Goal: Task Accomplishment & Management: Use online tool/utility

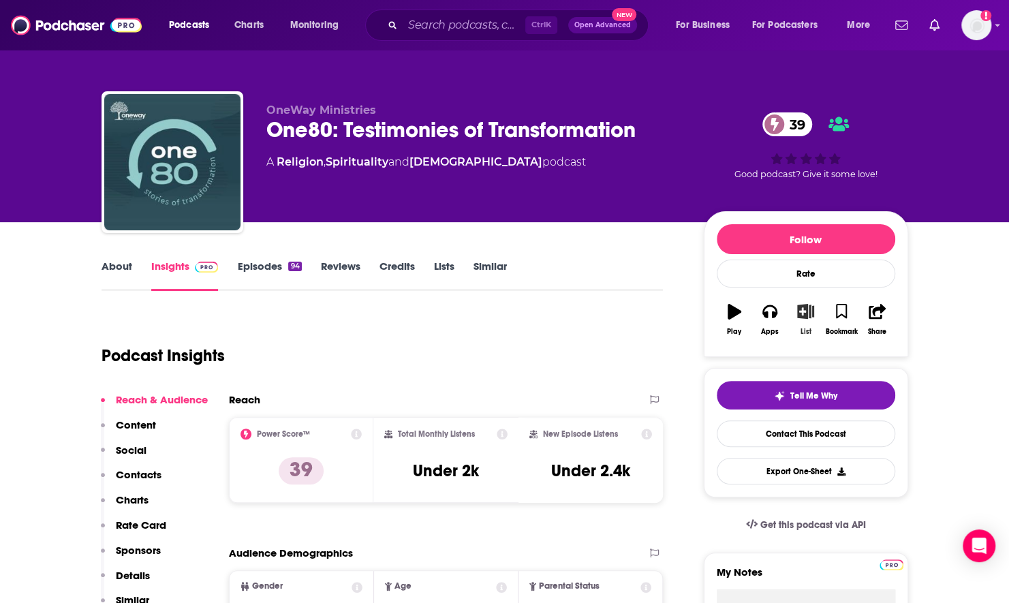
click at [801, 309] on icon "button" at bounding box center [805, 311] width 17 height 15
click at [809, 309] on icon "button" at bounding box center [805, 311] width 17 height 15
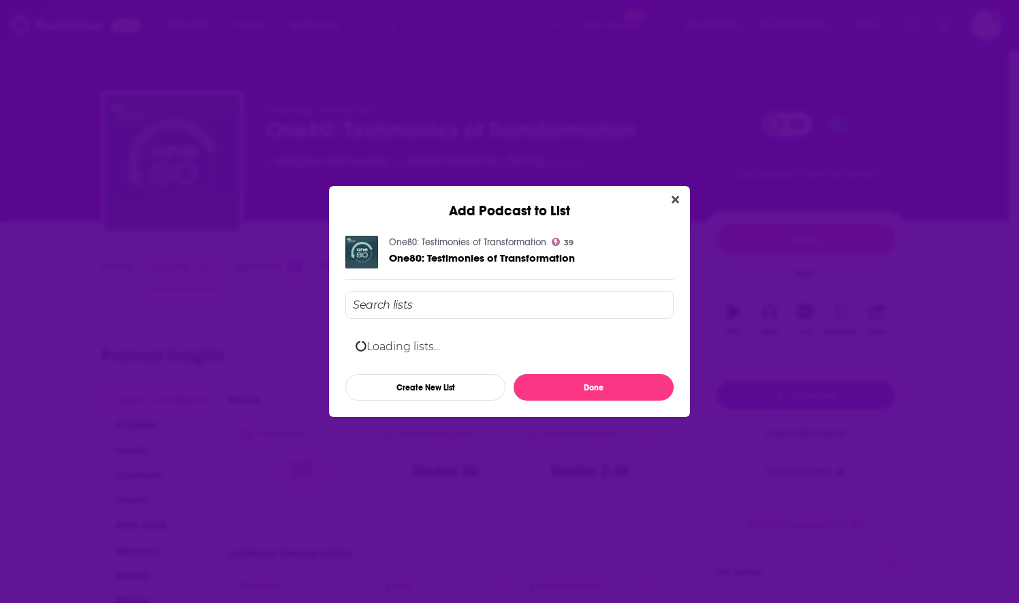
click at [467, 309] on div "Loading lists... Create New List Done" at bounding box center [509, 346] width 328 height 110
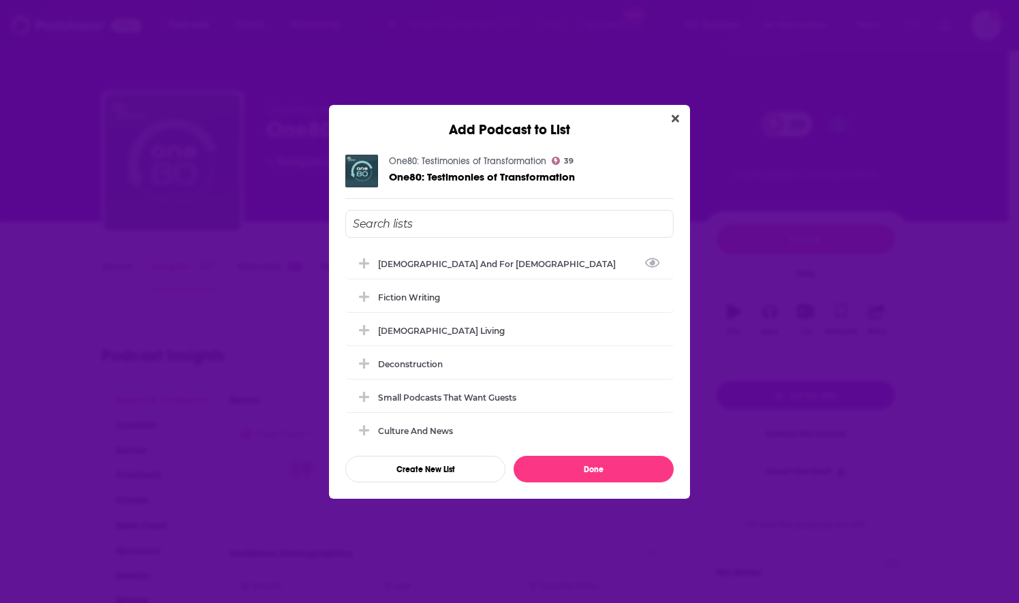
click at [373, 225] on input "Add Podcast To List" at bounding box center [509, 224] width 328 height 28
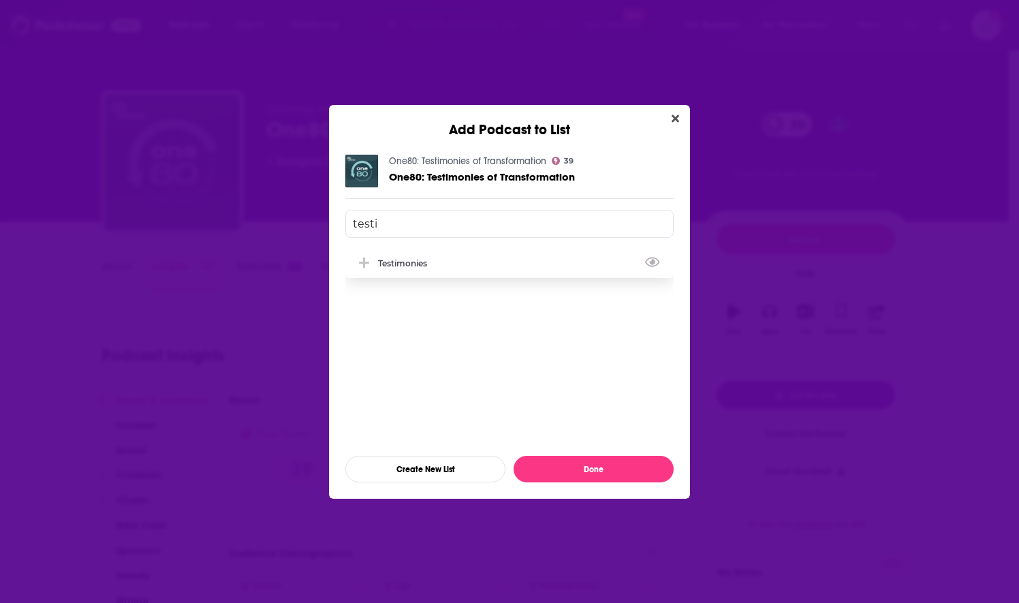
click at [361, 267] on icon "Add Podcast To List" at bounding box center [364, 263] width 10 height 12
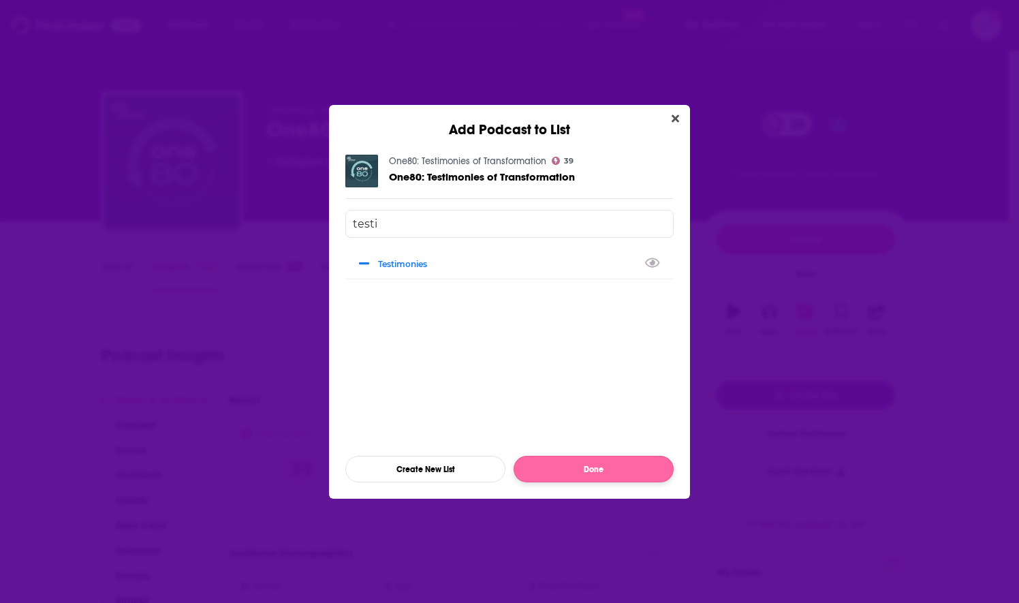
type input "testi"
click at [553, 478] on button "Done" at bounding box center [594, 469] width 160 height 27
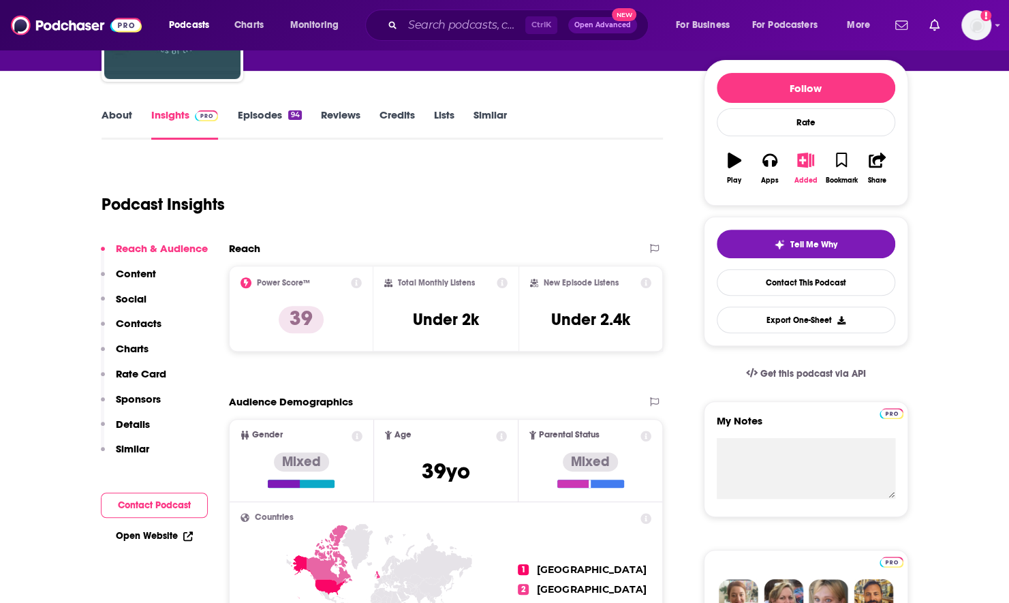
scroll to position [153, 0]
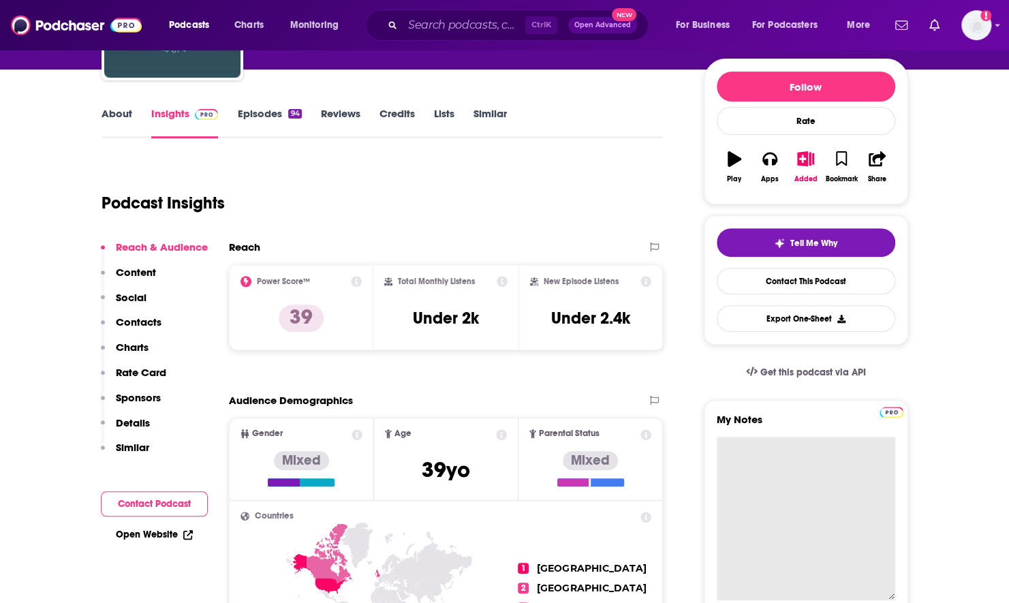
click at [728, 485] on textarea "My Notes" at bounding box center [806, 519] width 178 height 164
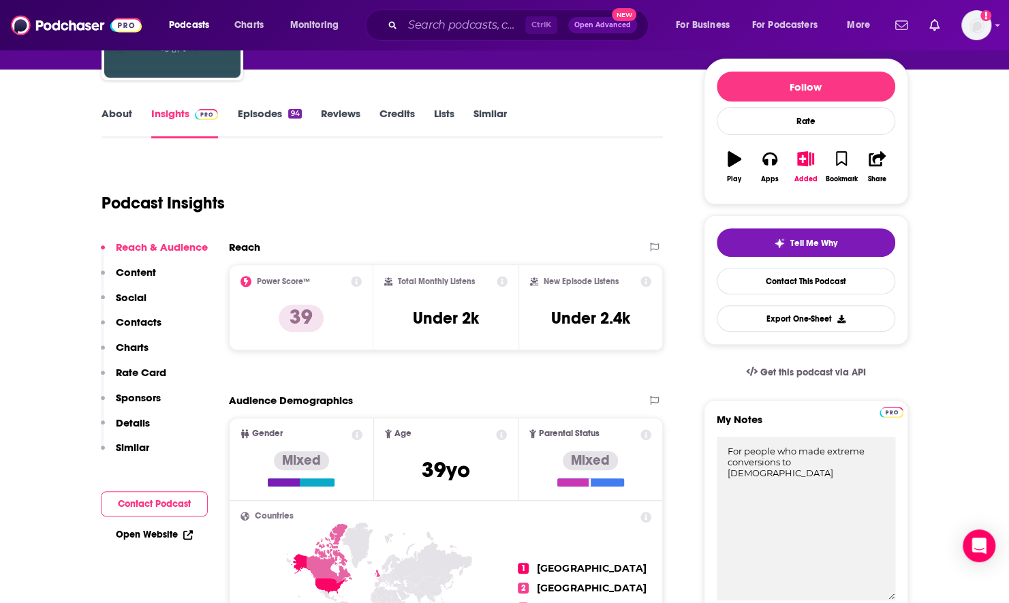
type textarea "For people who made extreme conversions to Christianity"
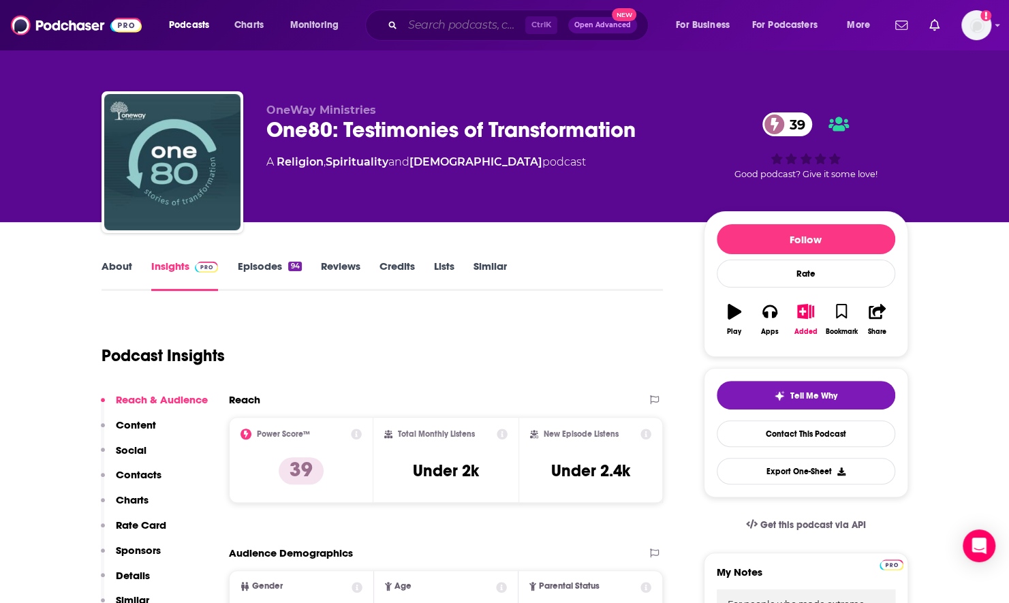
click at [452, 26] on input "Search podcasts, credits, & more..." at bounding box center [464, 25] width 123 height 22
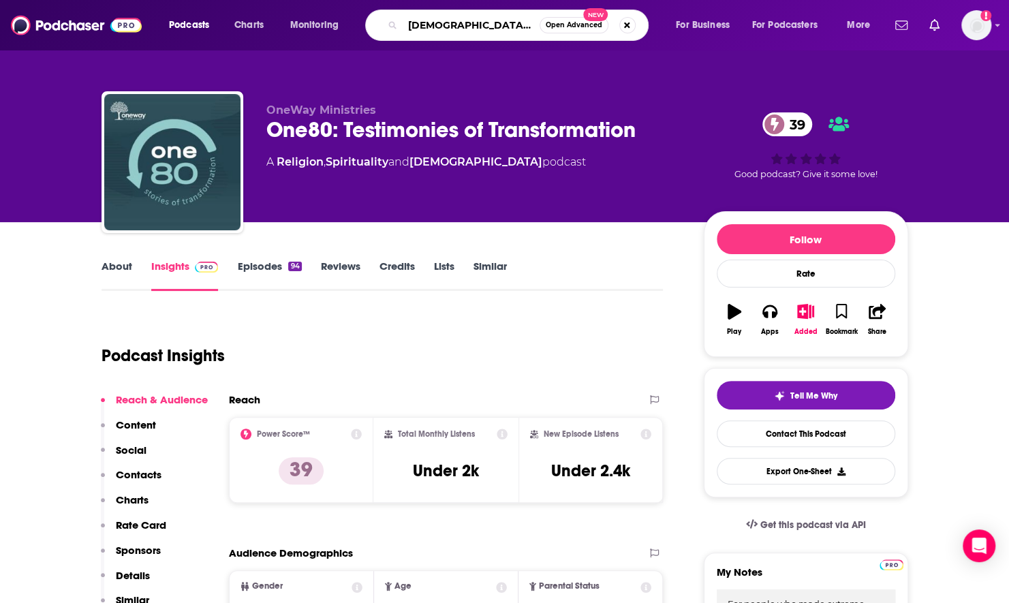
type input "christian romance"
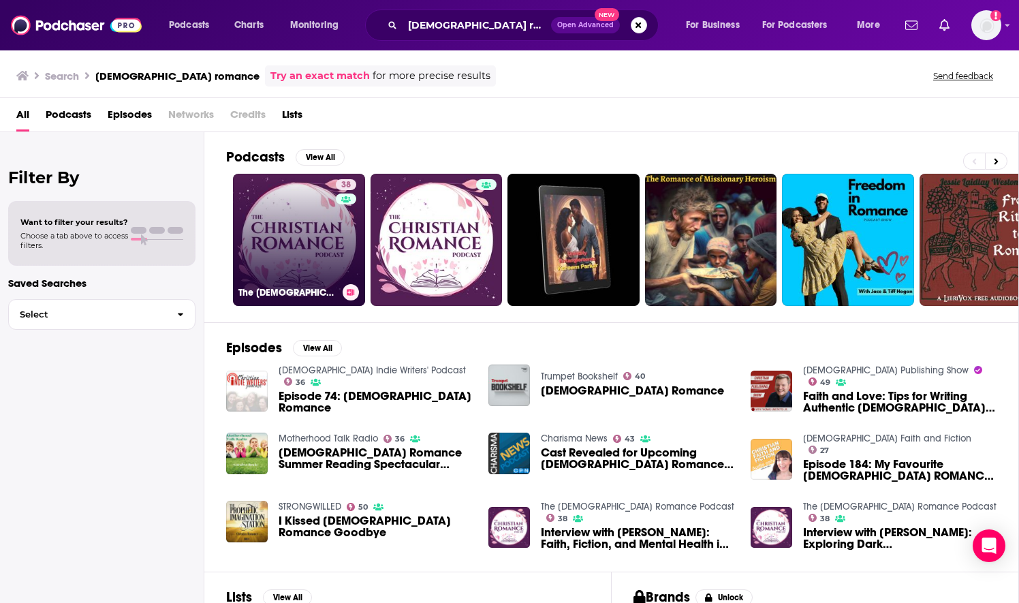
click at [316, 255] on link "38 The Christian Romance Podcast" at bounding box center [299, 240] width 132 height 132
